Goal: Task Accomplishment & Management: Use online tool/utility

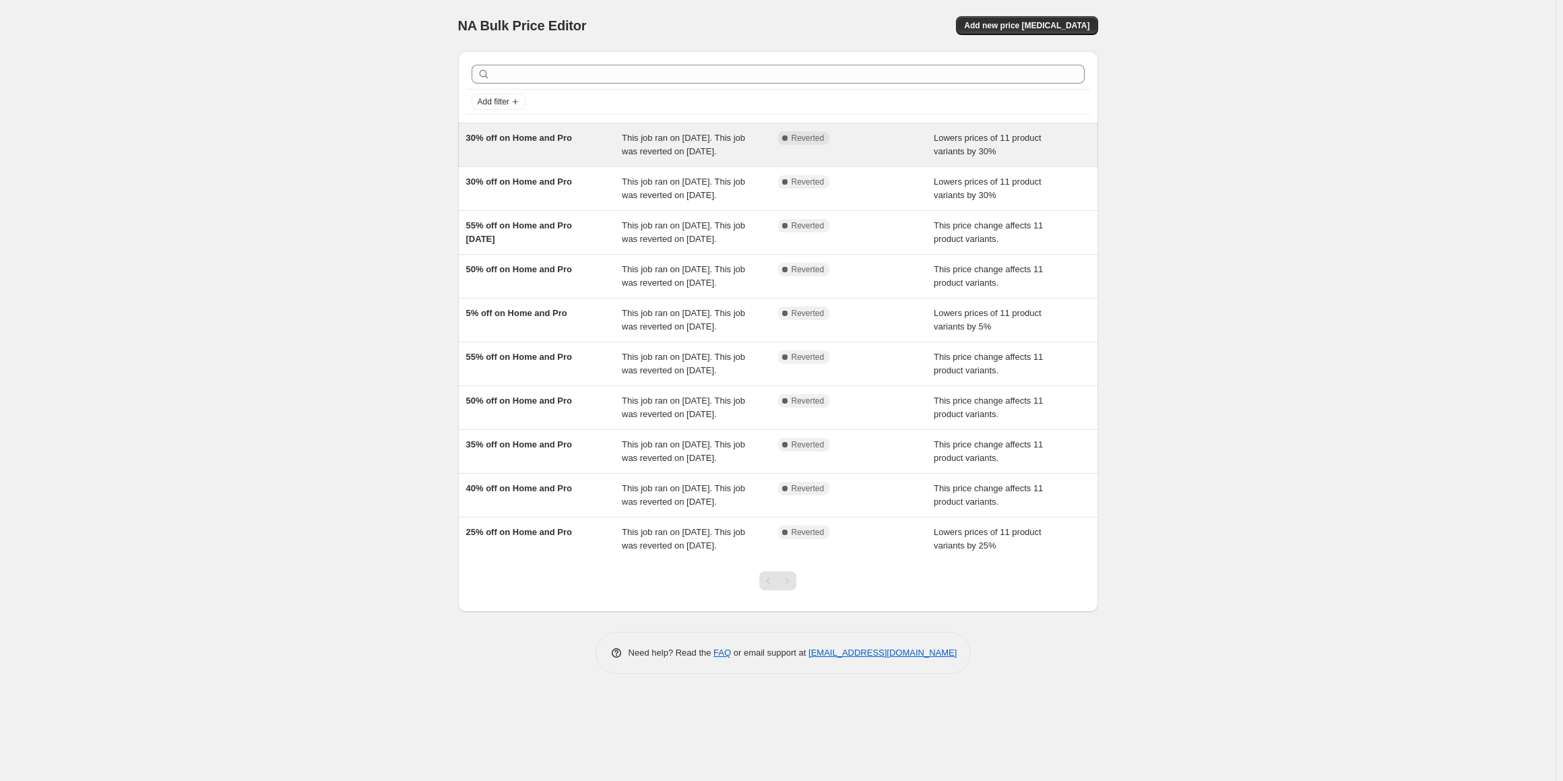
click at [597, 133] on div "30% off on Home and Pro" at bounding box center [544, 144] width 156 height 27
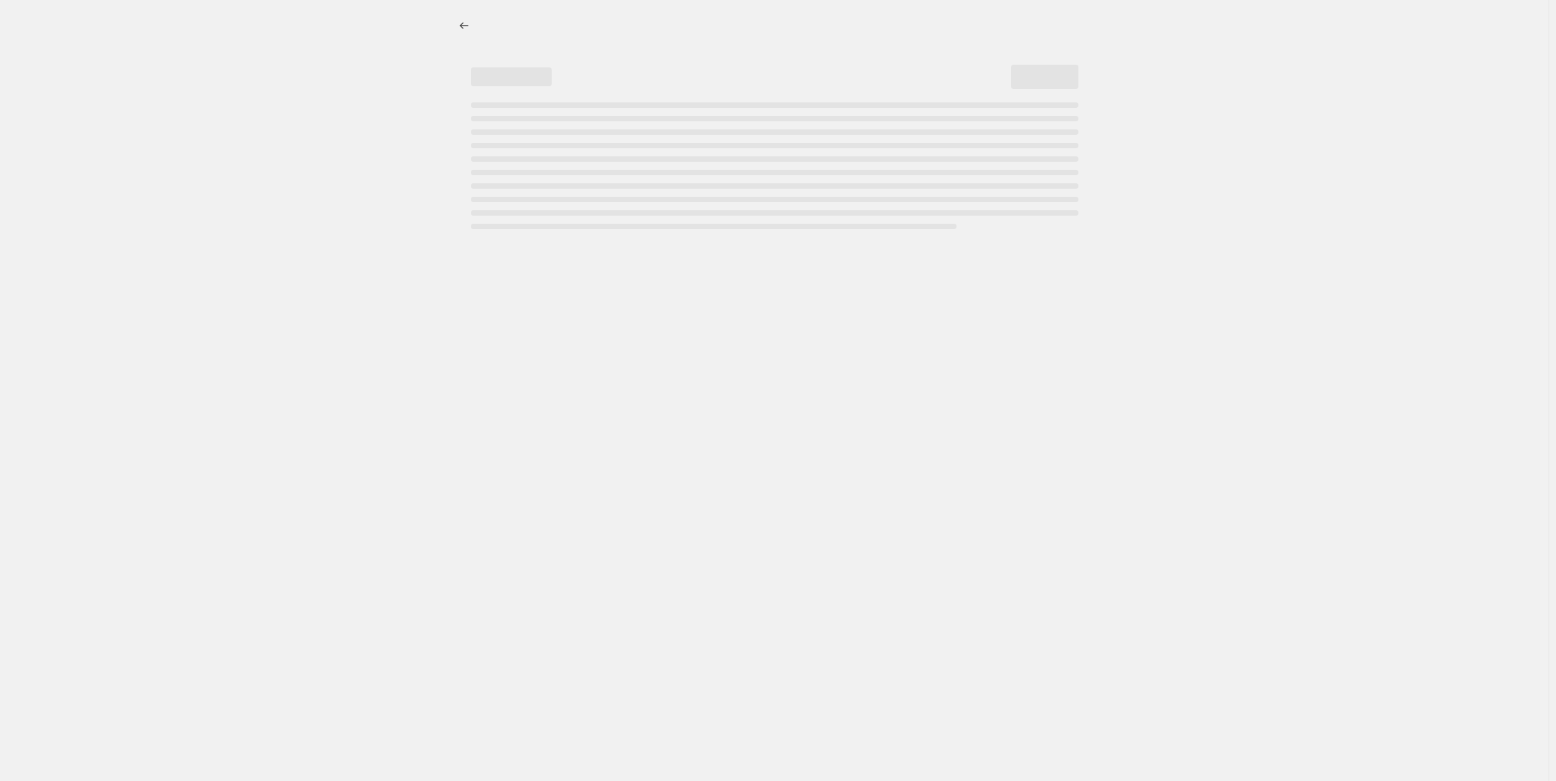
select select "percentage"
select select "no_change"
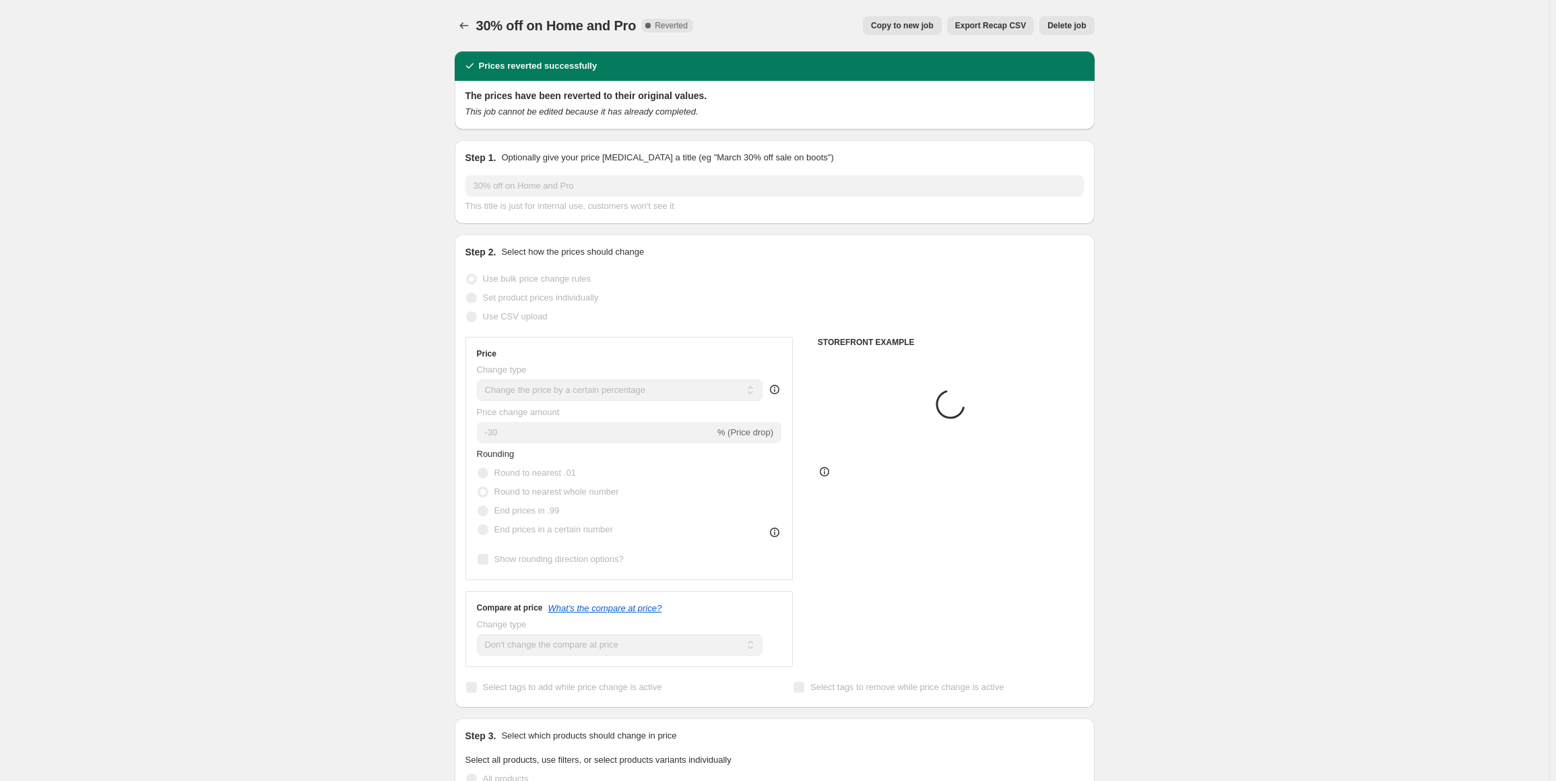
select select "collection"
click at [897, 26] on span "Copy to new job" at bounding box center [902, 25] width 63 height 11
select select "percentage"
select select "no_change"
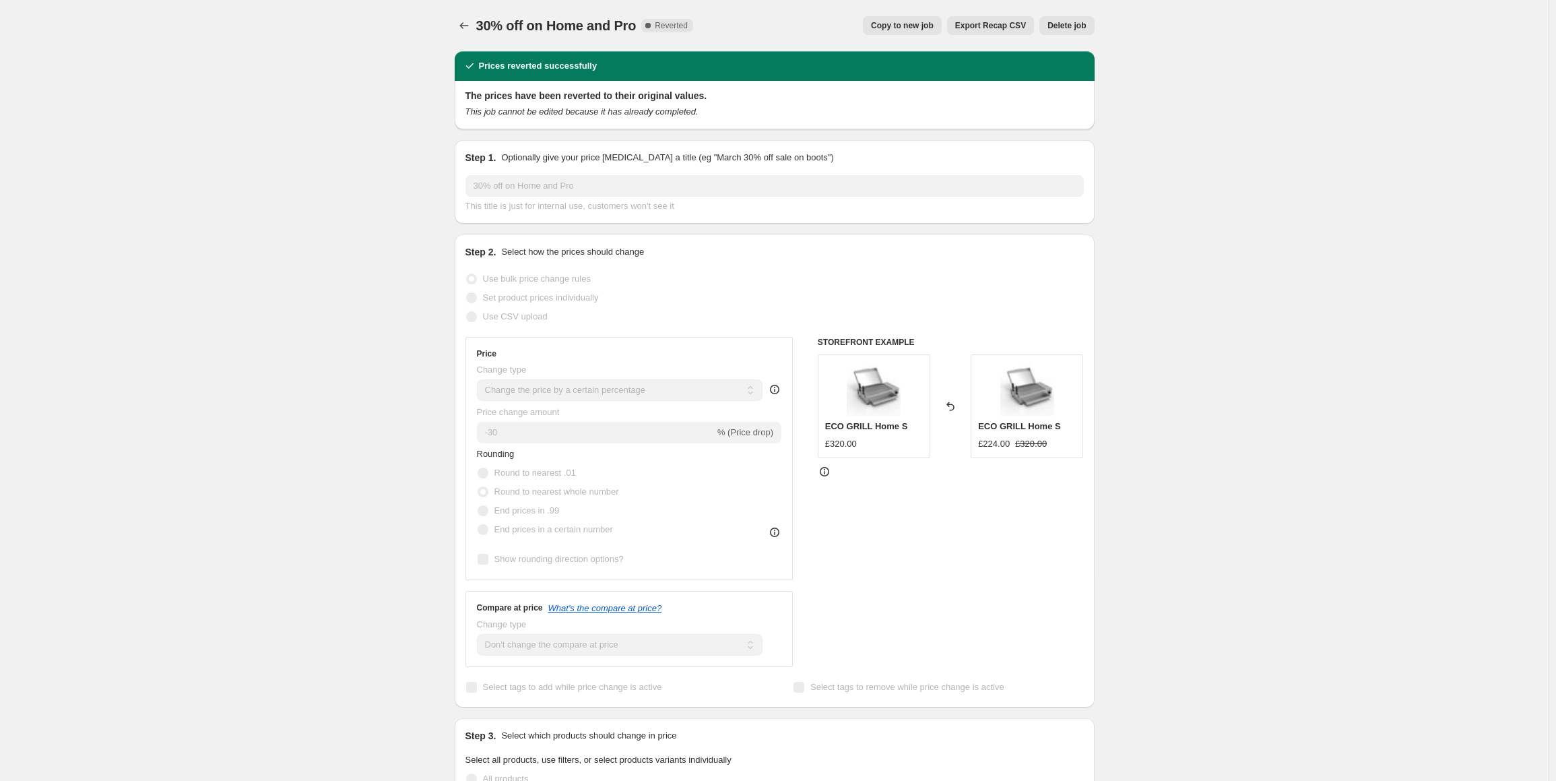
select select "collection"
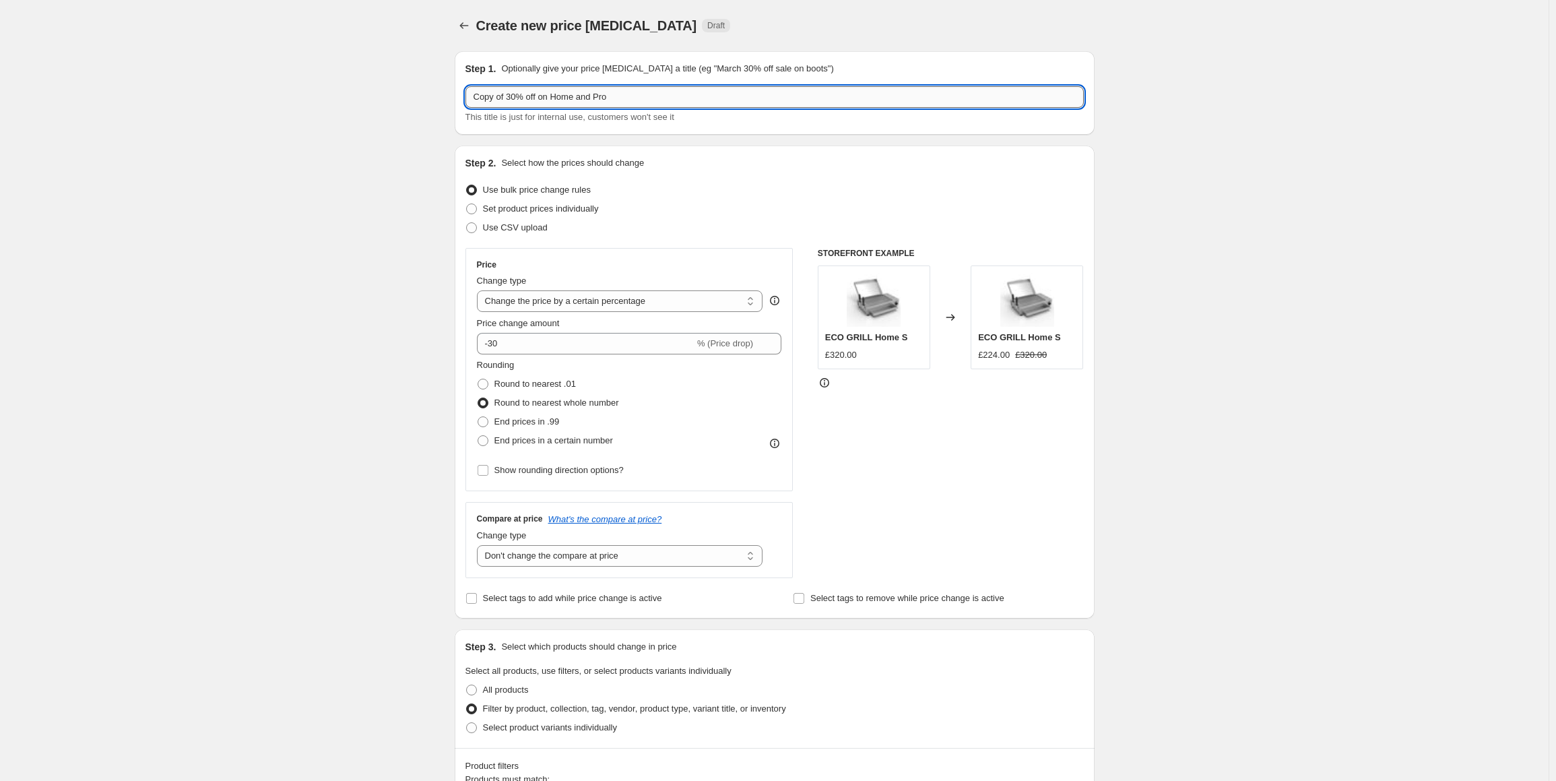
click at [517, 95] on input "Copy of 30% off on Home and Pro" at bounding box center [774, 97] width 618 height 22
drag, startPoint x: 547, startPoint y: 98, endPoint x: 588, endPoint y: 102, distance: 41.4
click at [588, 102] on input "40% off on Home and Pro" at bounding box center [774, 97] width 618 height 22
type input "40% off on Home S"
click at [507, 206] on span "Set product prices individually" at bounding box center [541, 208] width 116 height 10
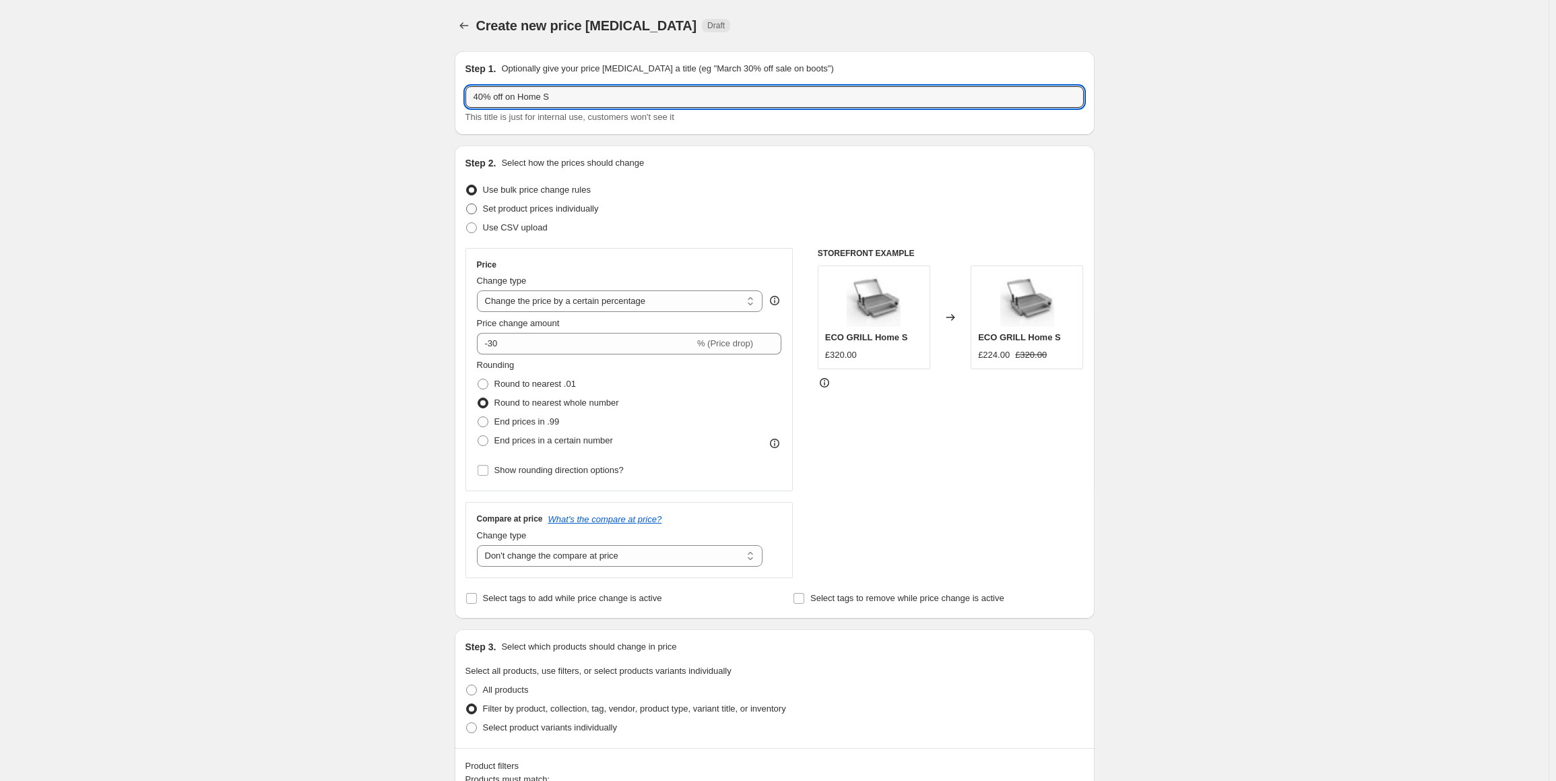
click at [467, 204] on input "Set product prices individually" at bounding box center [466, 203] width 1 height 1
radio input "true"
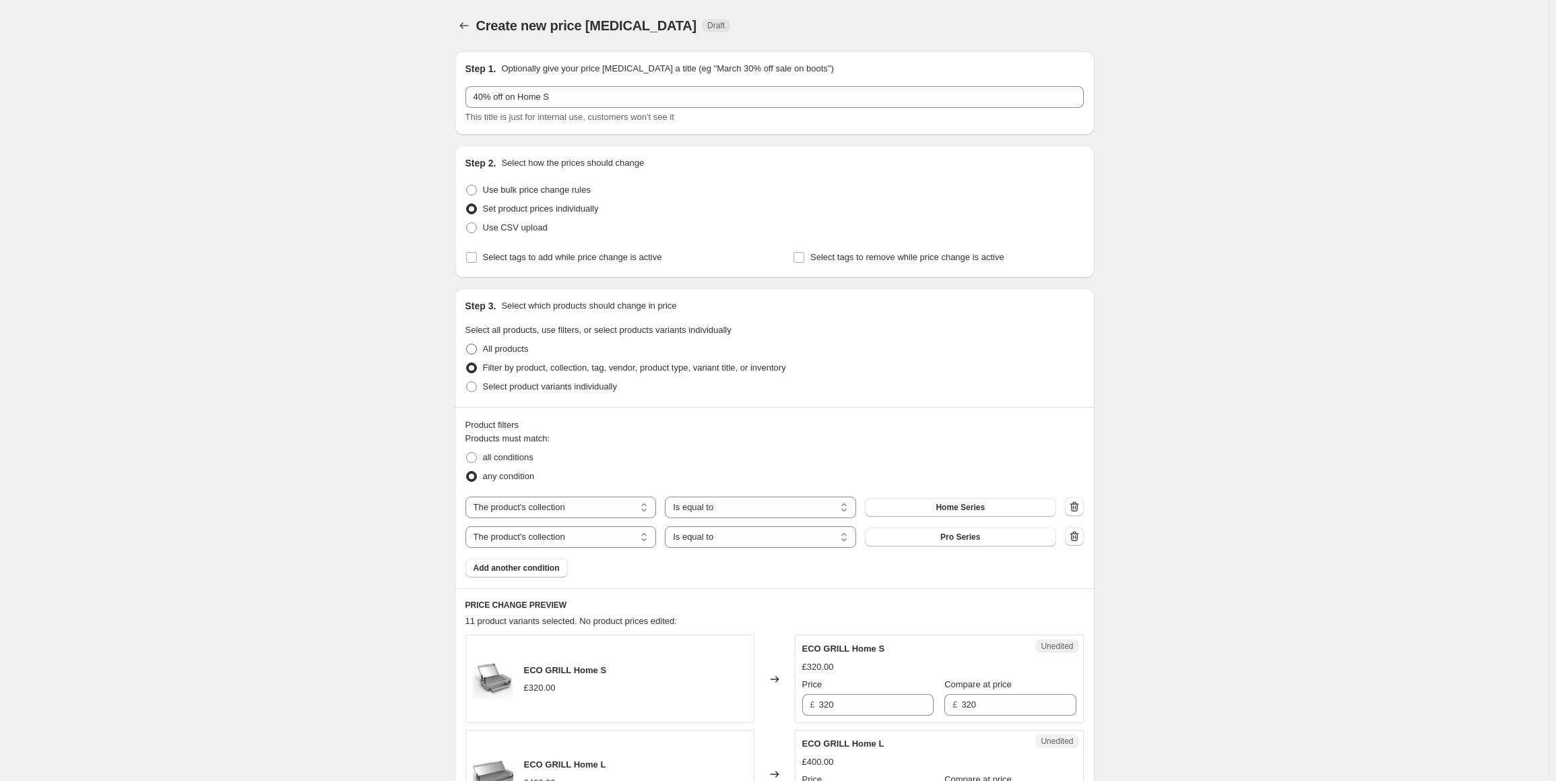
click at [477, 350] on span at bounding box center [471, 349] width 11 height 11
click at [467, 344] on input "All products" at bounding box center [466, 344] width 1 height 1
radio input "true"
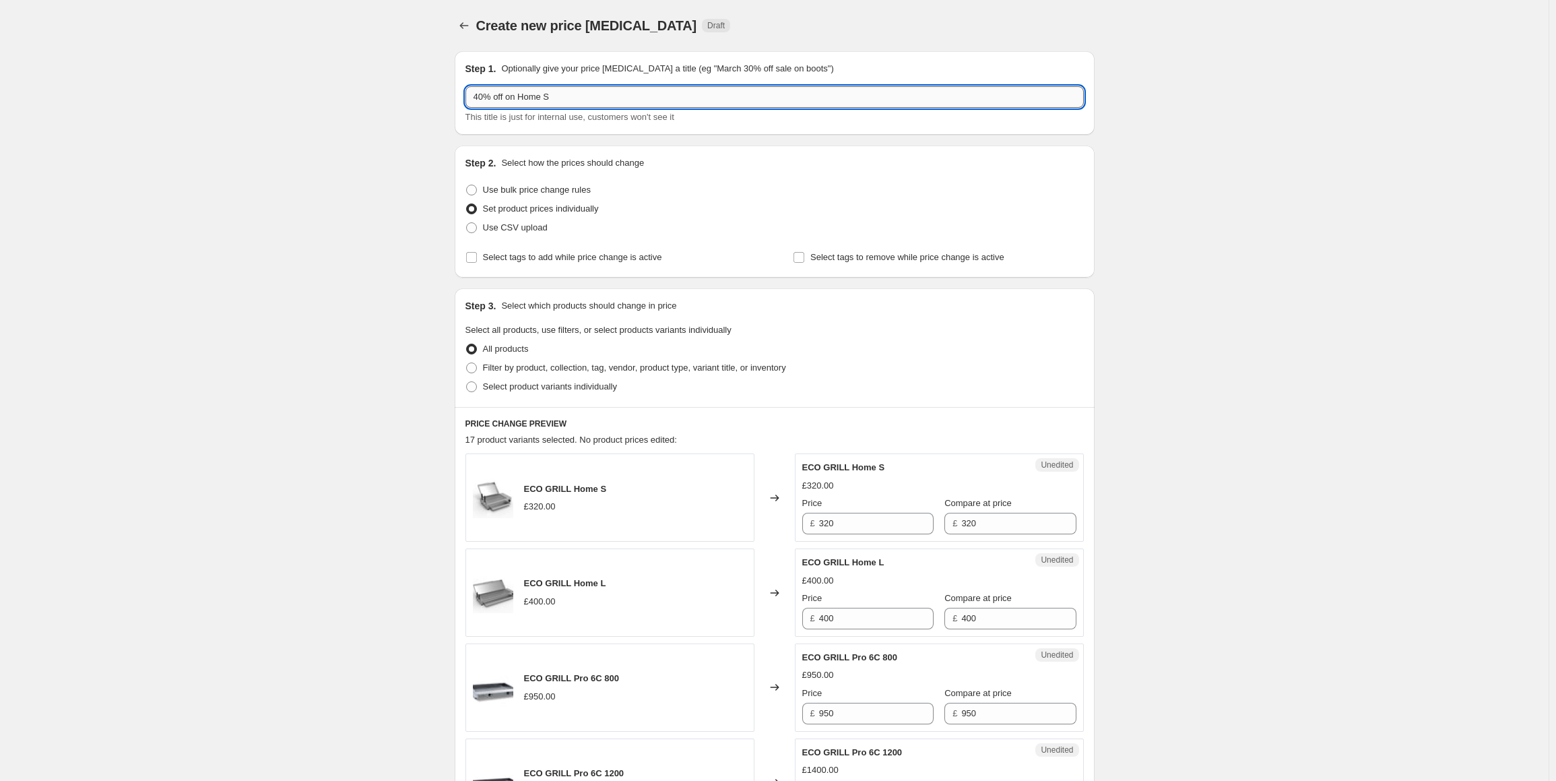
click at [492, 97] on input "40% off on Home S" at bounding box center [774, 97] width 618 height 22
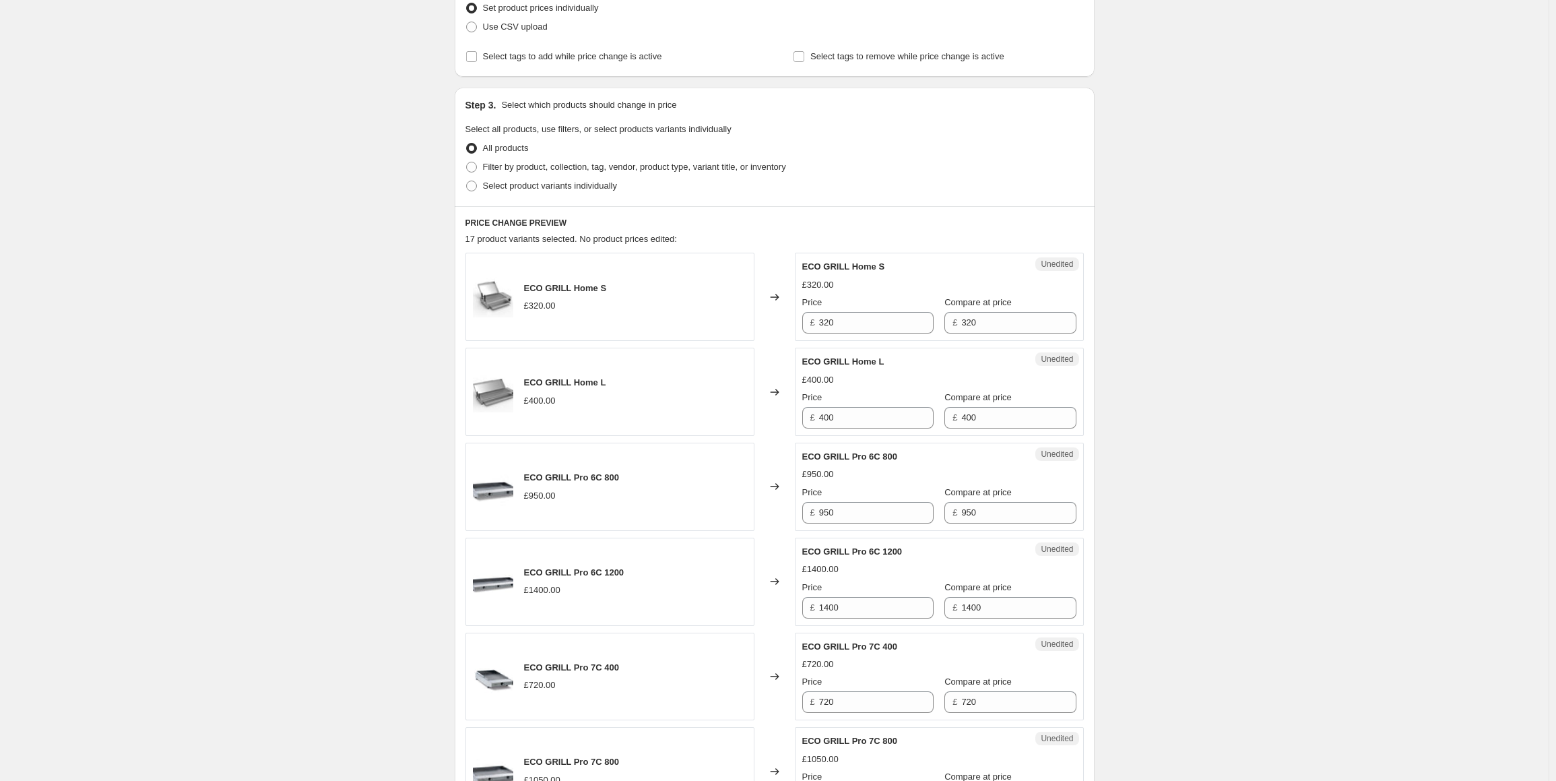
scroll to position [202, 0]
type input "Limited Sale on Home S and Home L"
click at [847, 320] on input "320" at bounding box center [876, 322] width 115 height 22
type input "3"
click at [835, 322] on input "320" at bounding box center [876, 322] width 115 height 22
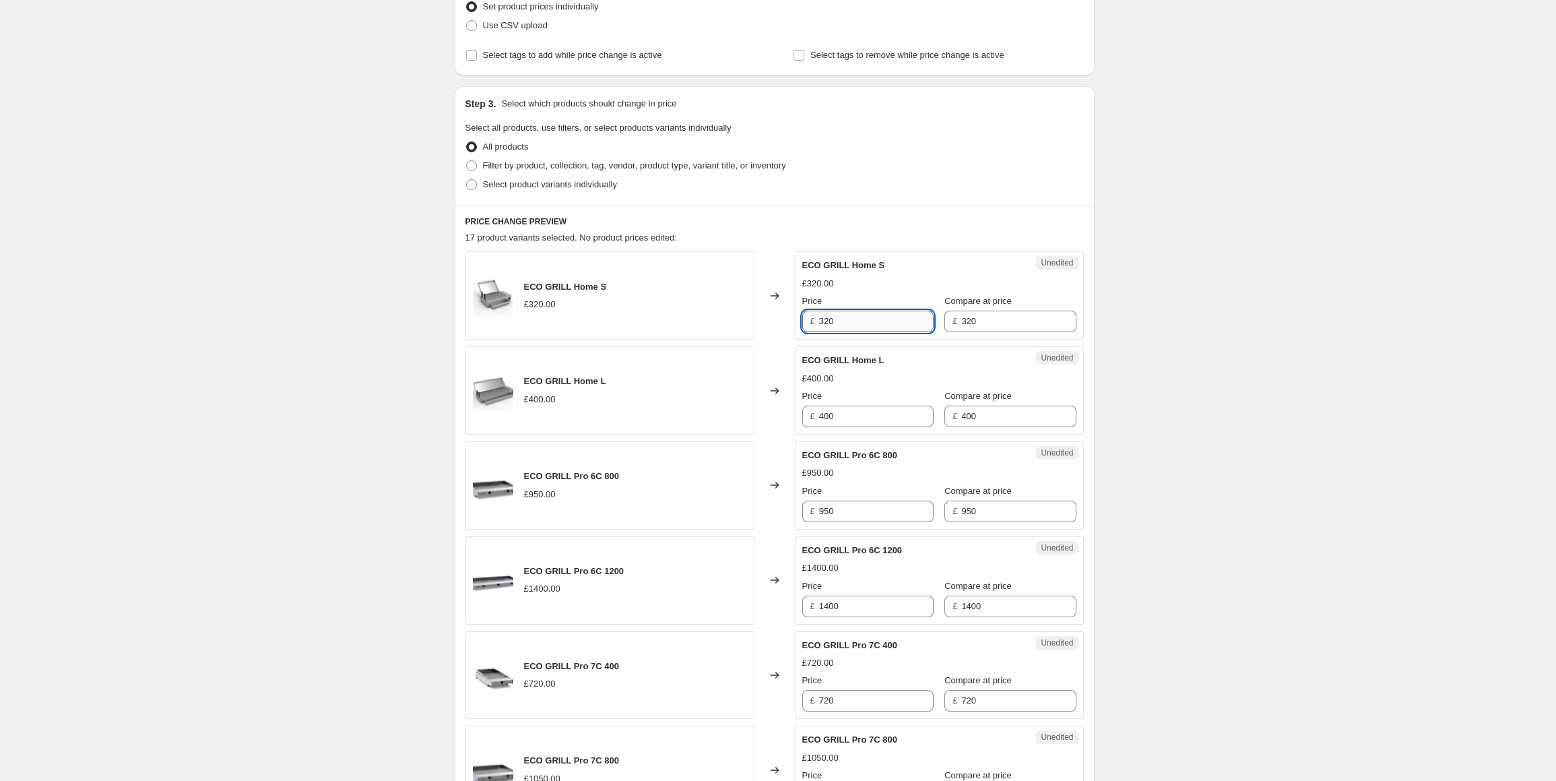
drag, startPoint x: 849, startPoint y: 319, endPoint x: 824, endPoint y: 323, distance: 25.2
click at [824, 323] on input "320" at bounding box center [876, 322] width 115 height 22
type input "180"
drag, startPoint x: 812, startPoint y: 422, endPoint x: 802, endPoint y: 422, distance: 9.4
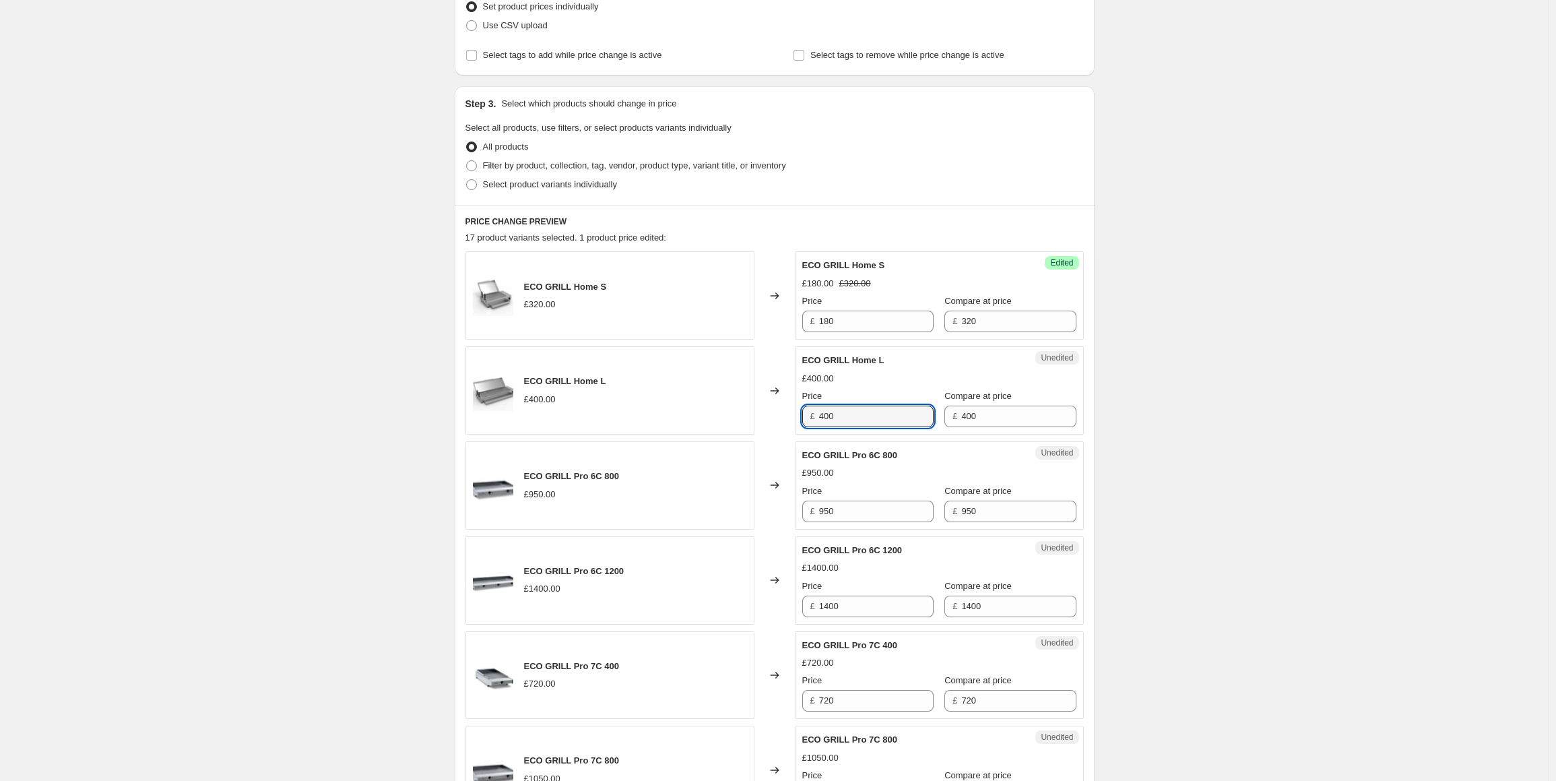
click at [802, 422] on div "Unedited ECO GRILL Home L £400.00 Price £ 400 Compare at price £ 400" at bounding box center [939, 390] width 289 height 88
type input "200"
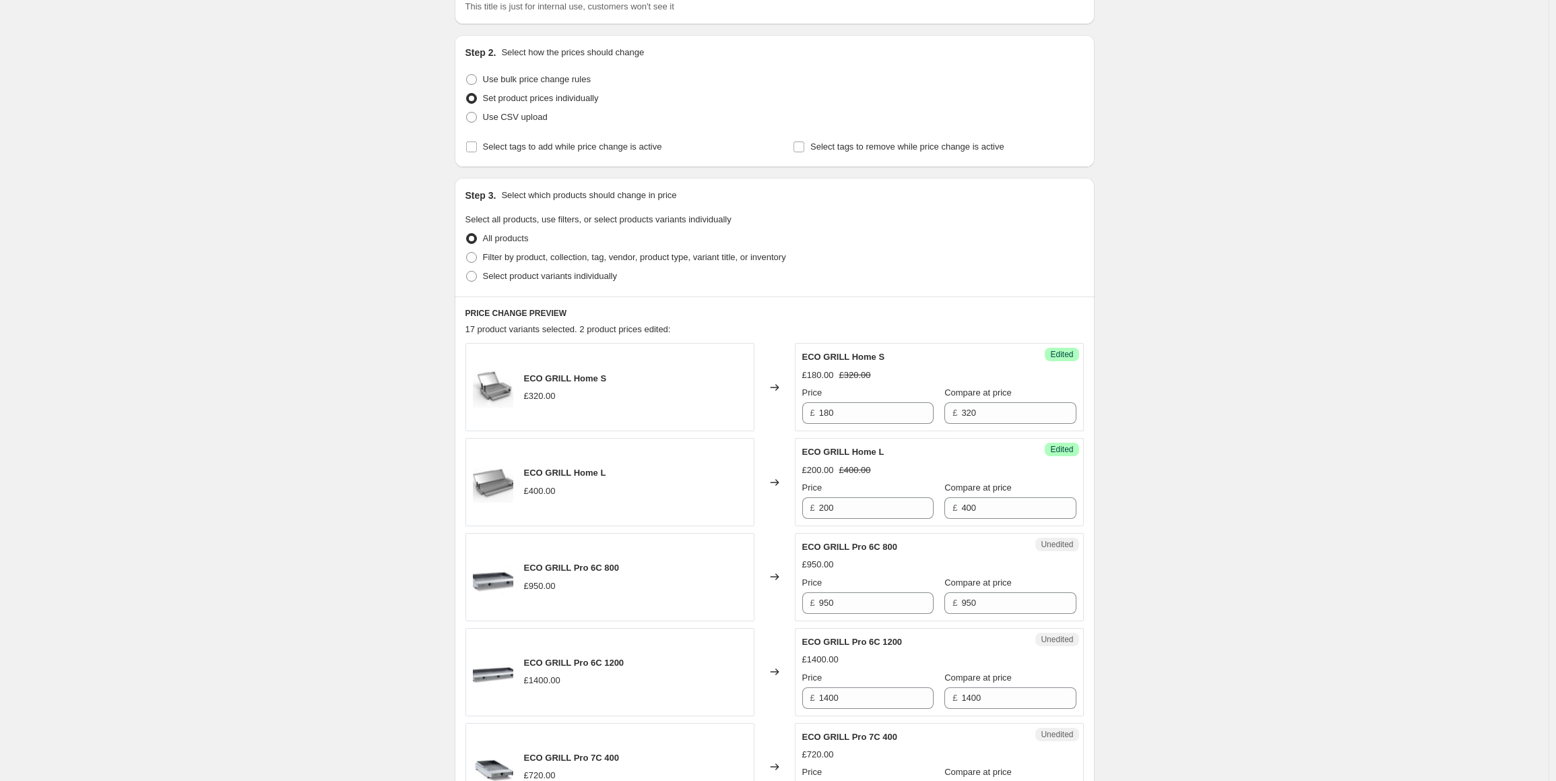
scroll to position [337, 0]
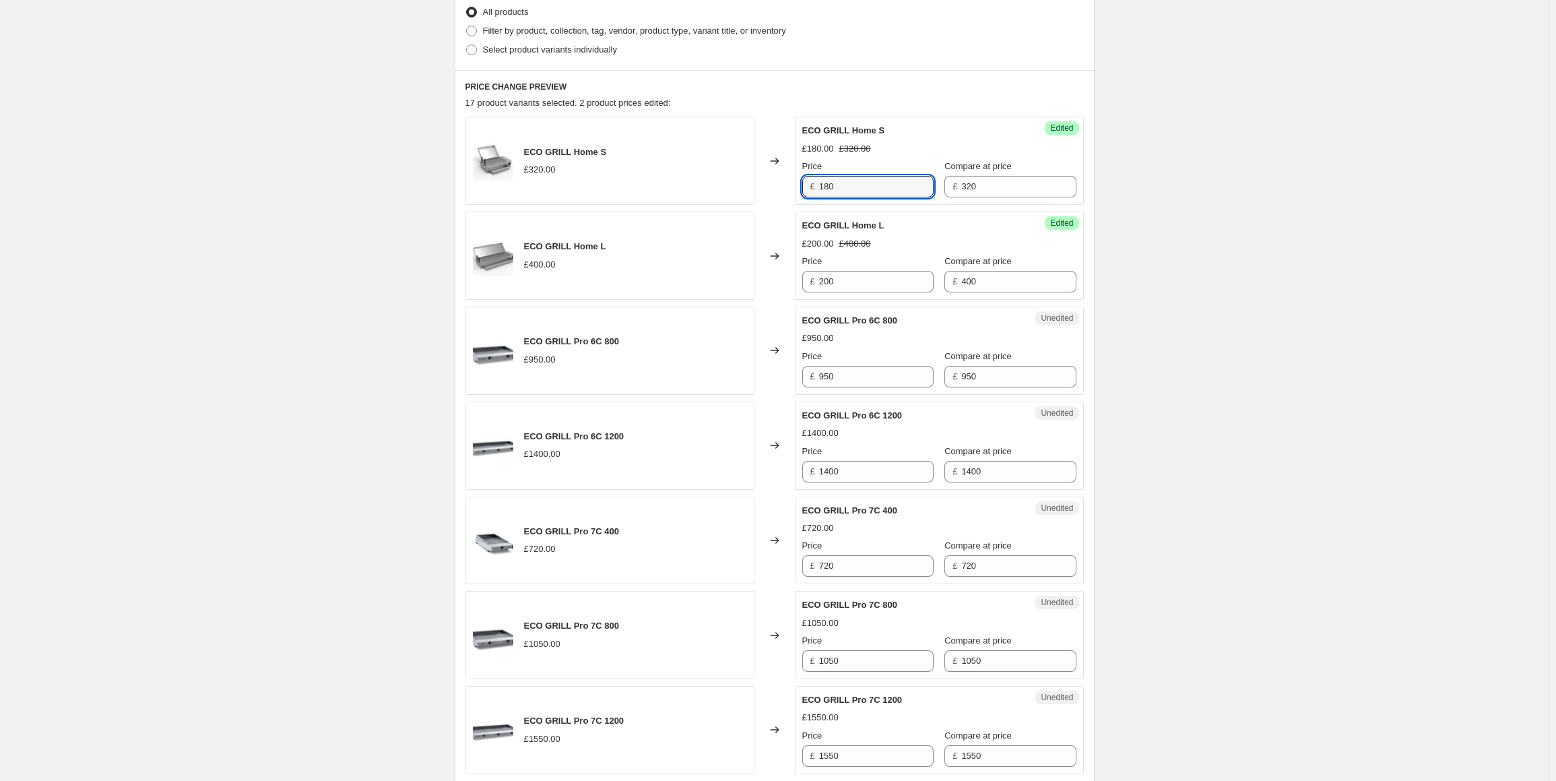
click at [833, 183] on input "180" at bounding box center [876, 187] width 115 height 22
type input "190"
click at [831, 279] on input "200" at bounding box center [876, 282] width 115 height 22
type input "220"
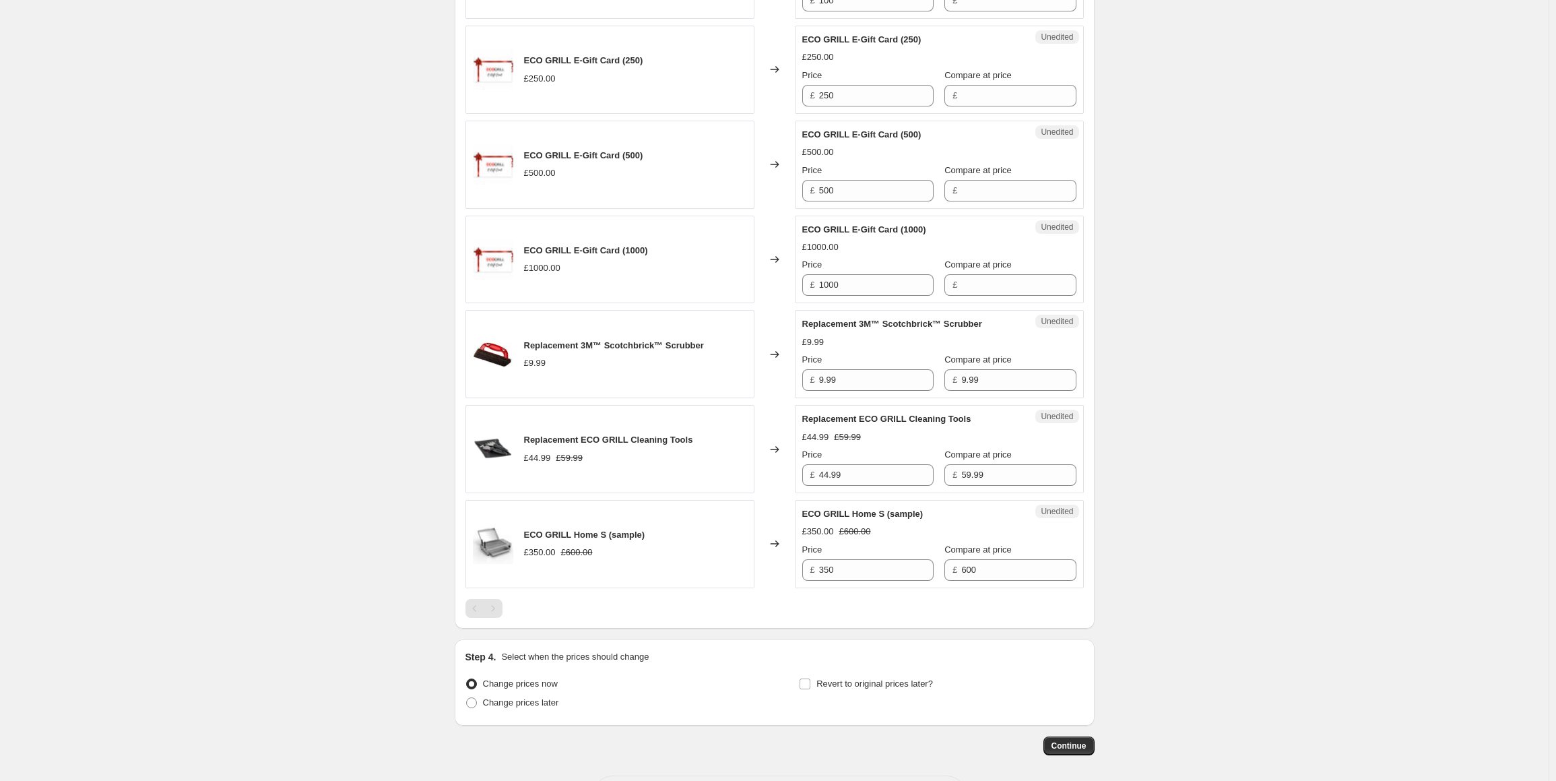
scroll to position [1519, 0]
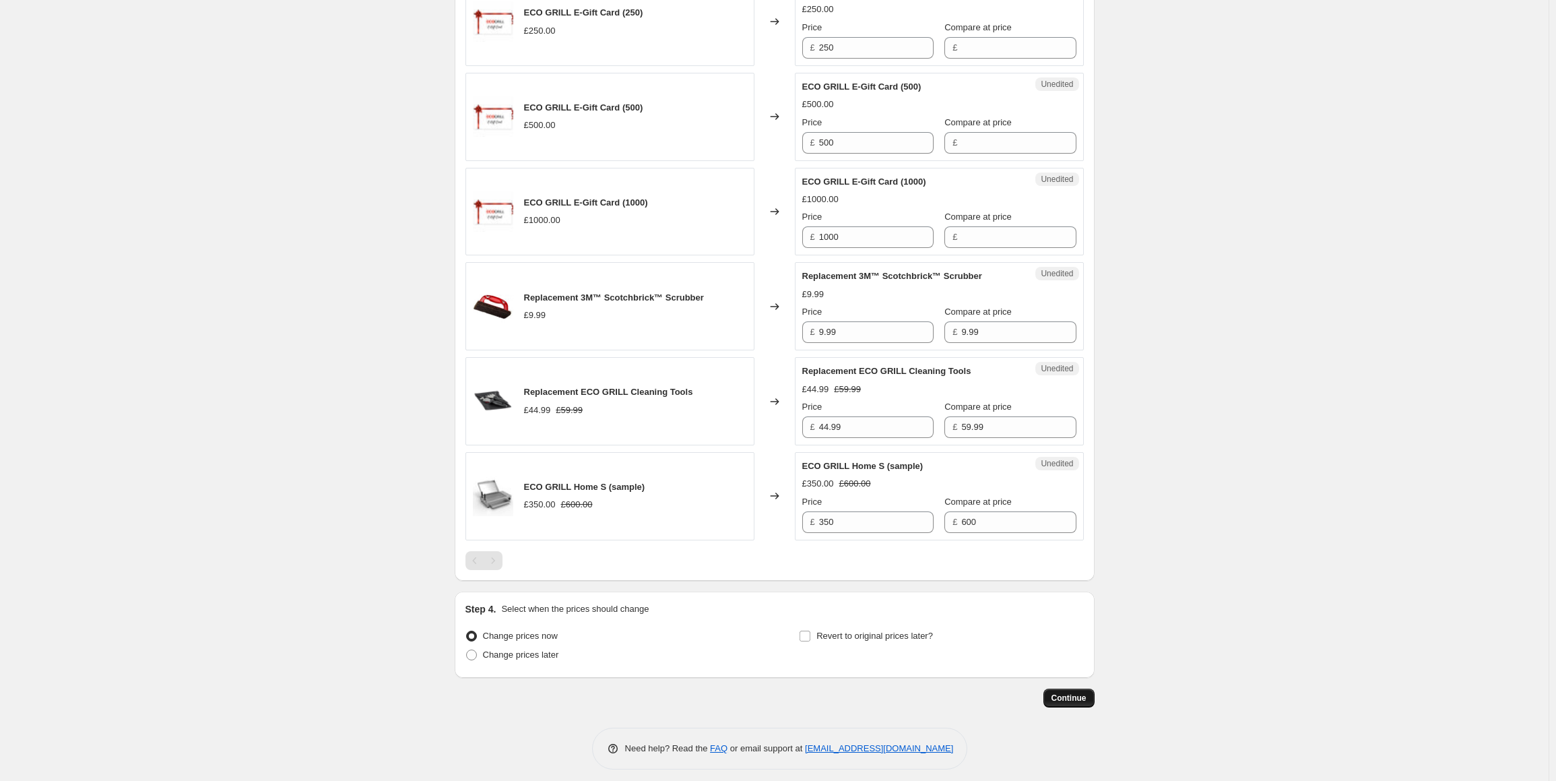
click at [1083, 692] on span "Continue" at bounding box center [1069, 697] width 35 height 11
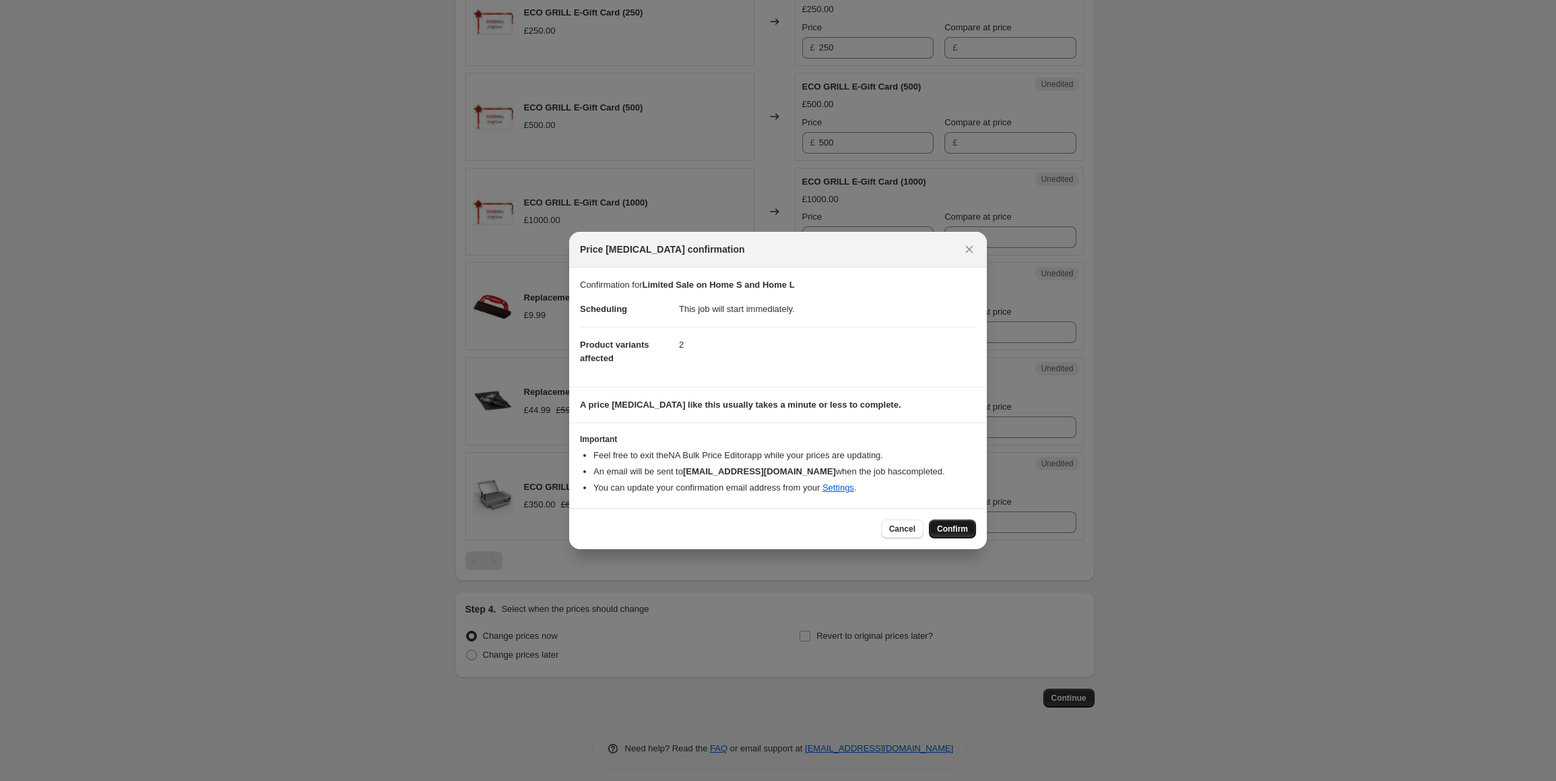
click at [954, 521] on button "Confirm" at bounding box center [952, 528] width 47 height 19
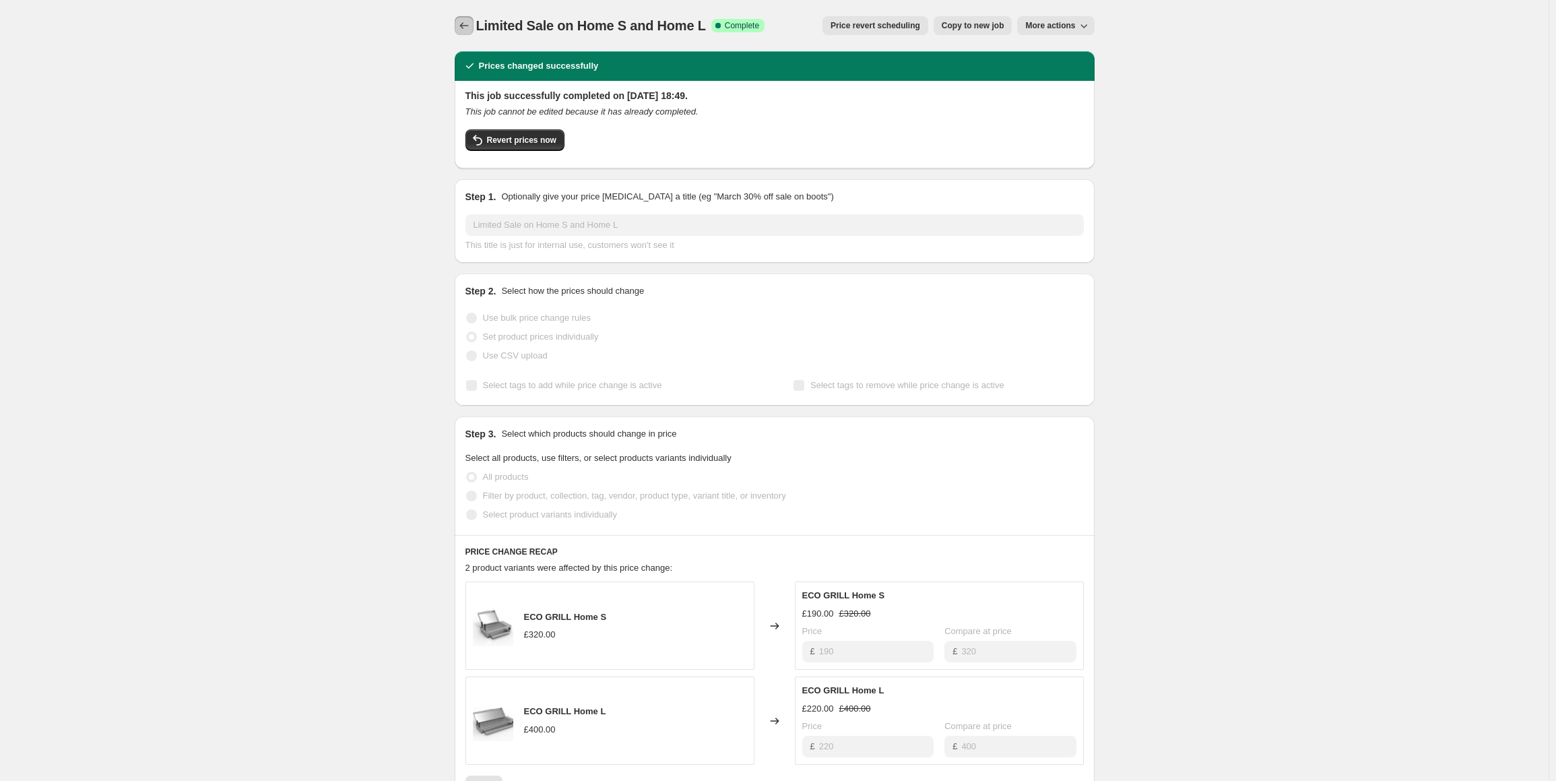
click at [465, 25] on icon "Price change jobs" at bounding box center [463, 25] width 9 height 7
